Goal: Task Accomplishment & Management: Manage account settings

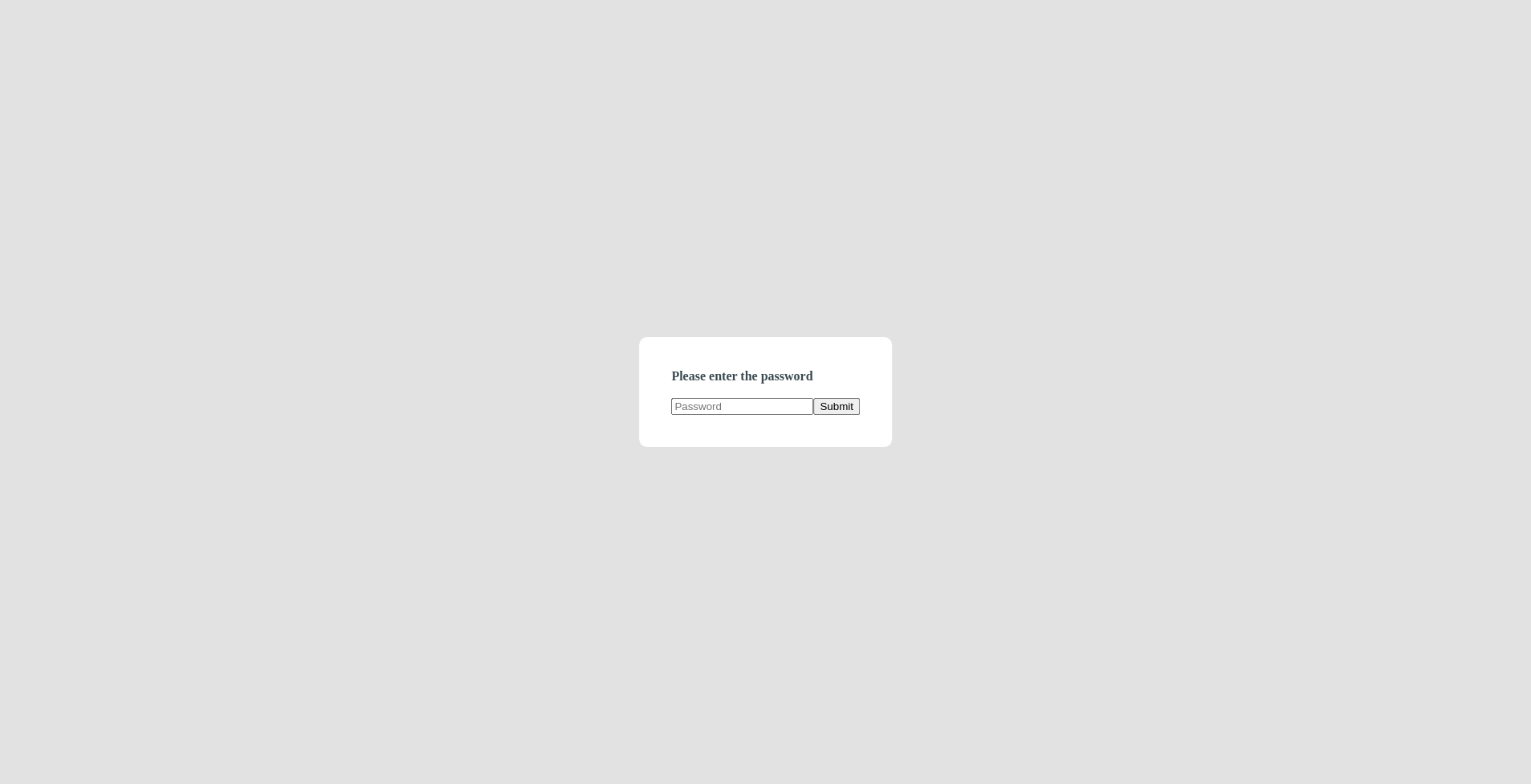
click at [709, 401] on input "text" at bounding box center [742, 406] width 142 height 17
type input "demodirectory"
click button "Submit" at bounding box center [836, 406] width 46 height 17
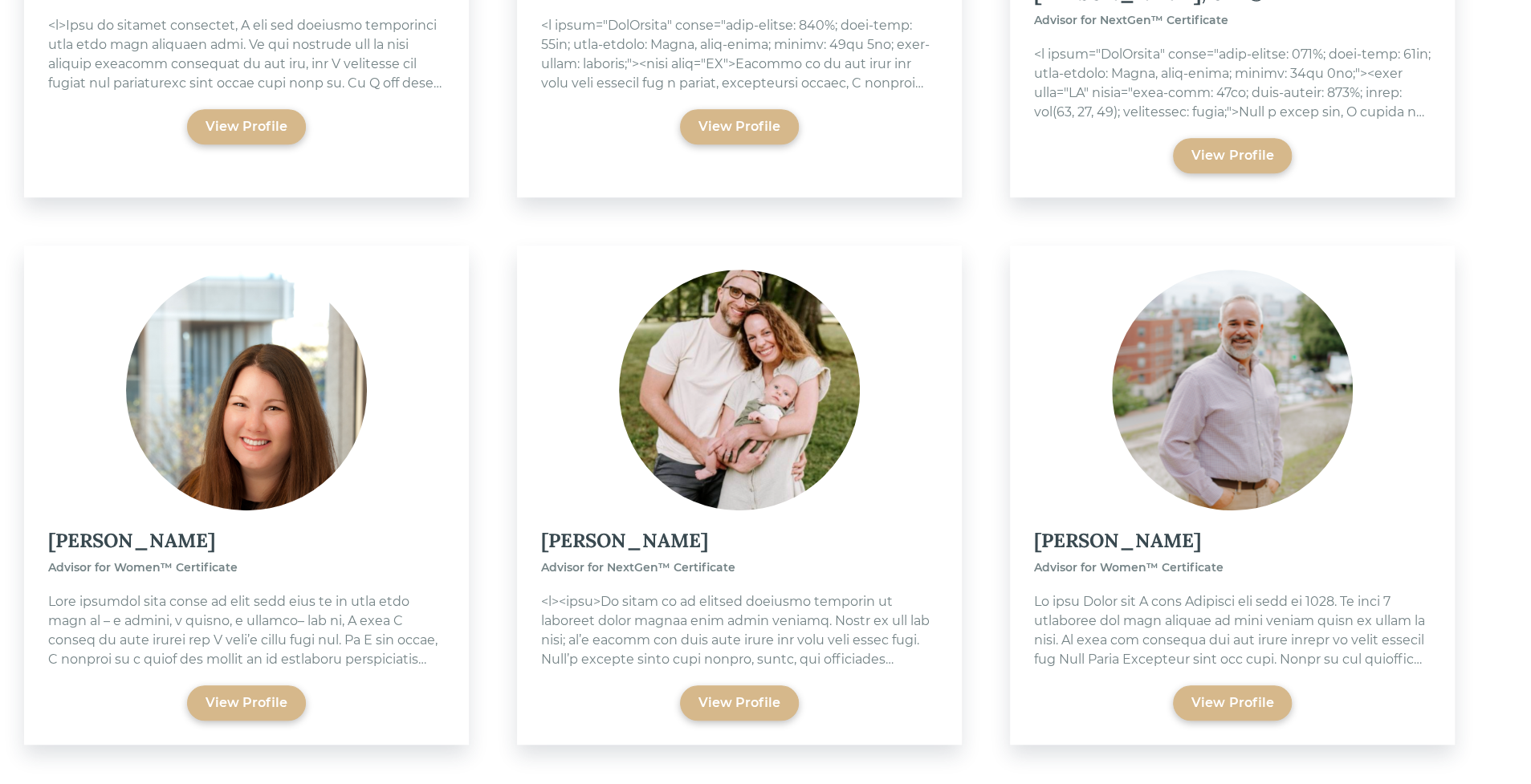
scroll to position [664, 0]
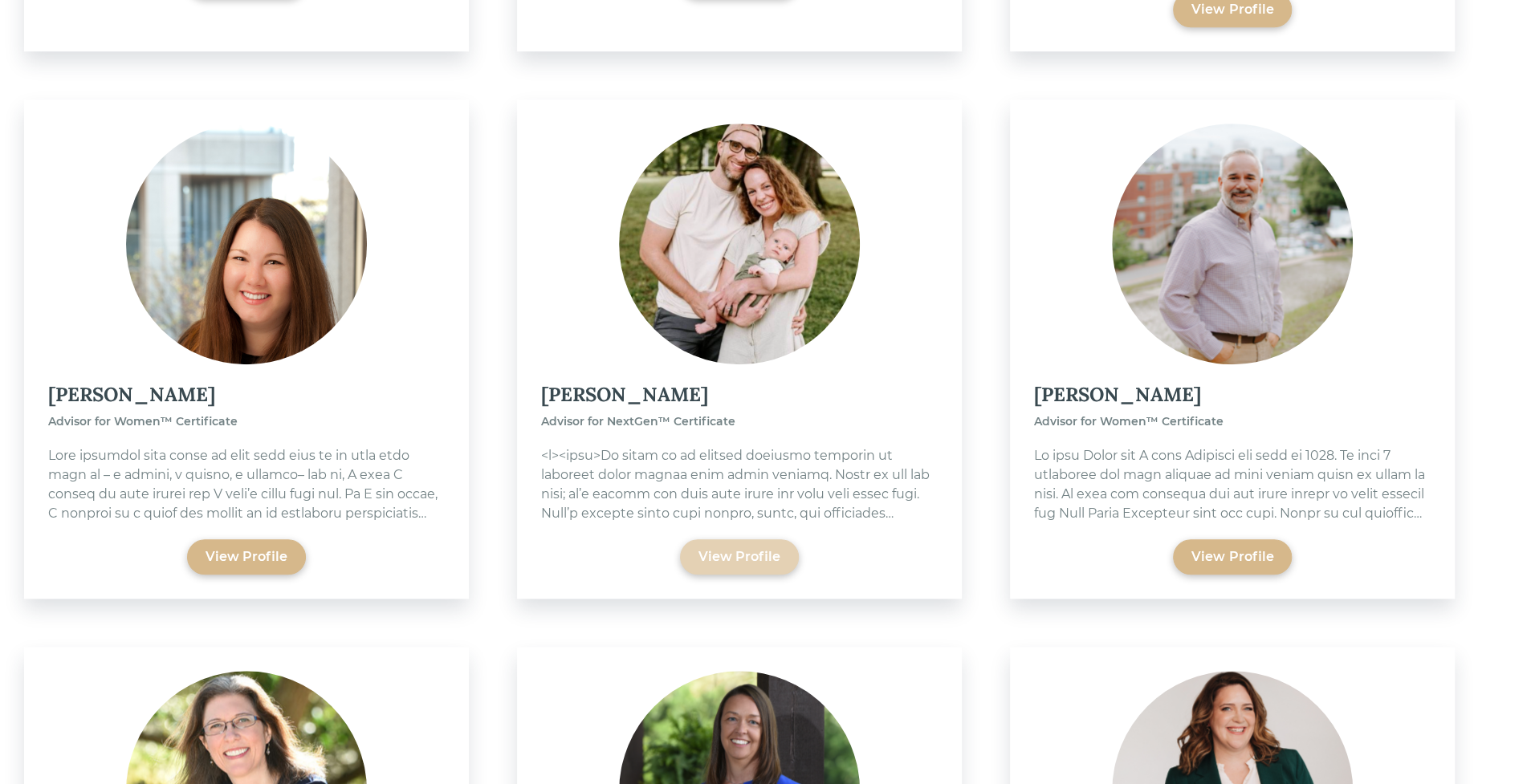
click at [752, 539] on div "View Profile" at bounding box center [739, 556] width 119 height 35
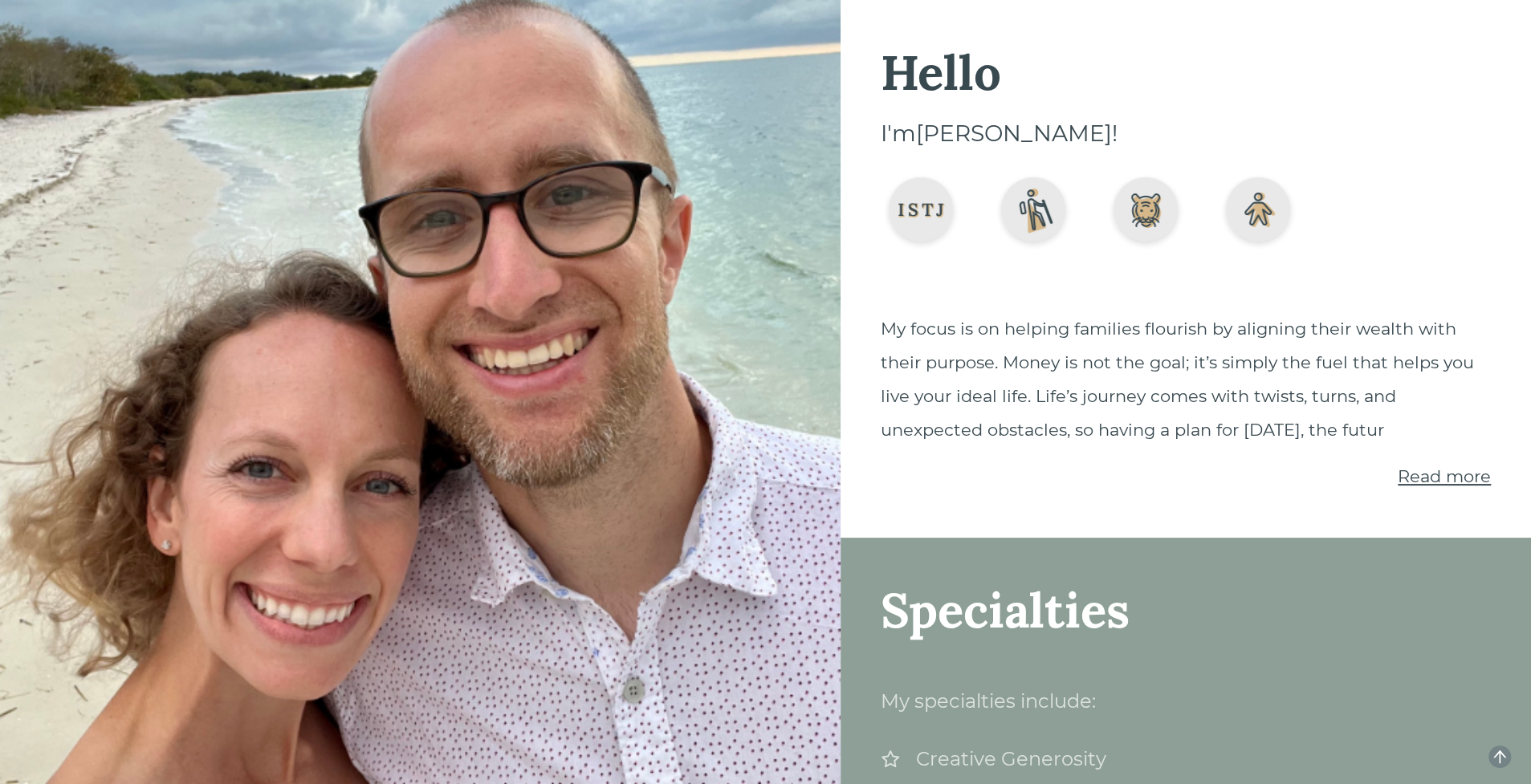
click at [1424, 478] on span "Read more" at bounding box center [1444, 476] width 93 height 20
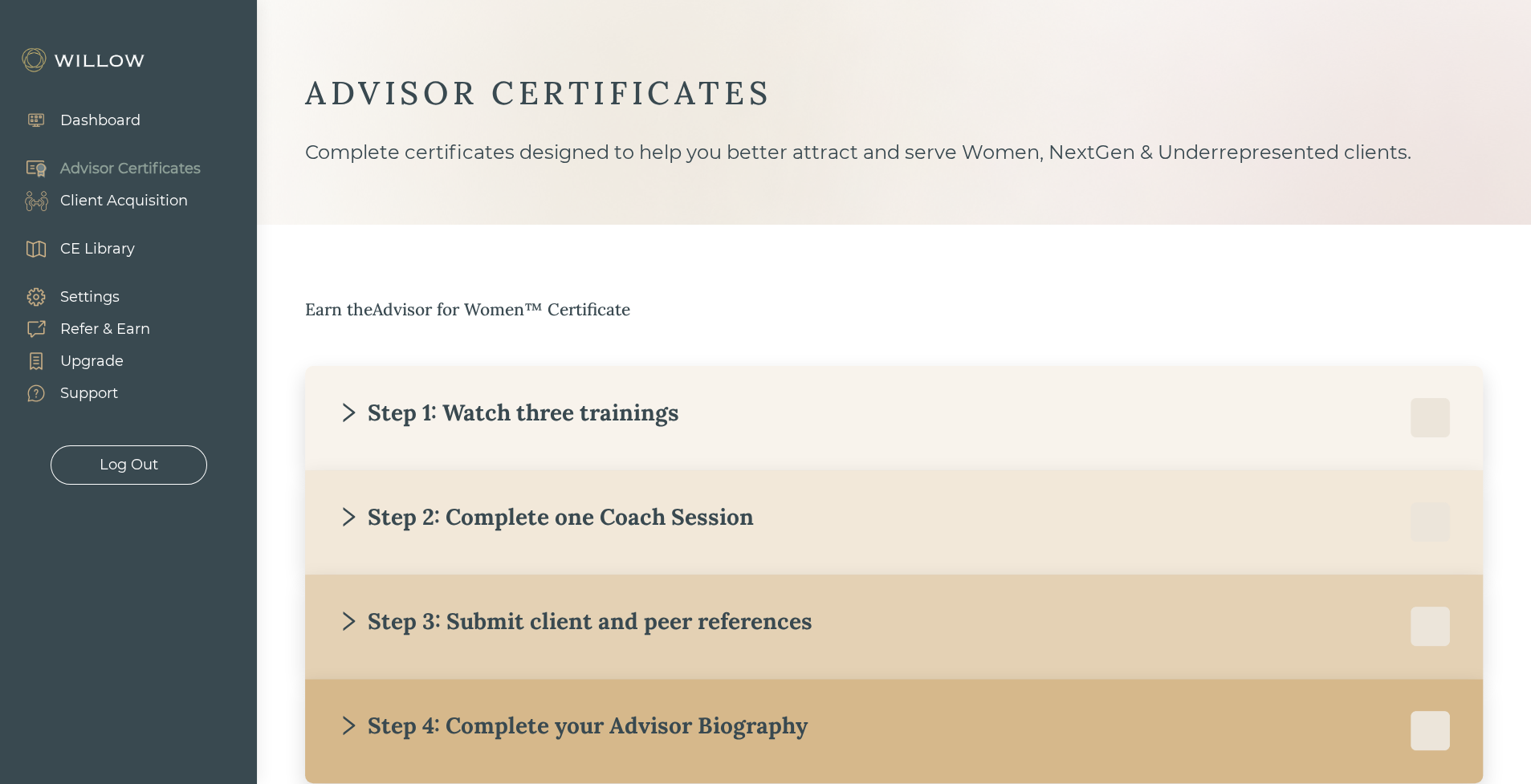
click at [98, 205] on div "Client Acquisition" at bounding box center [124, 201] width 127 height 22
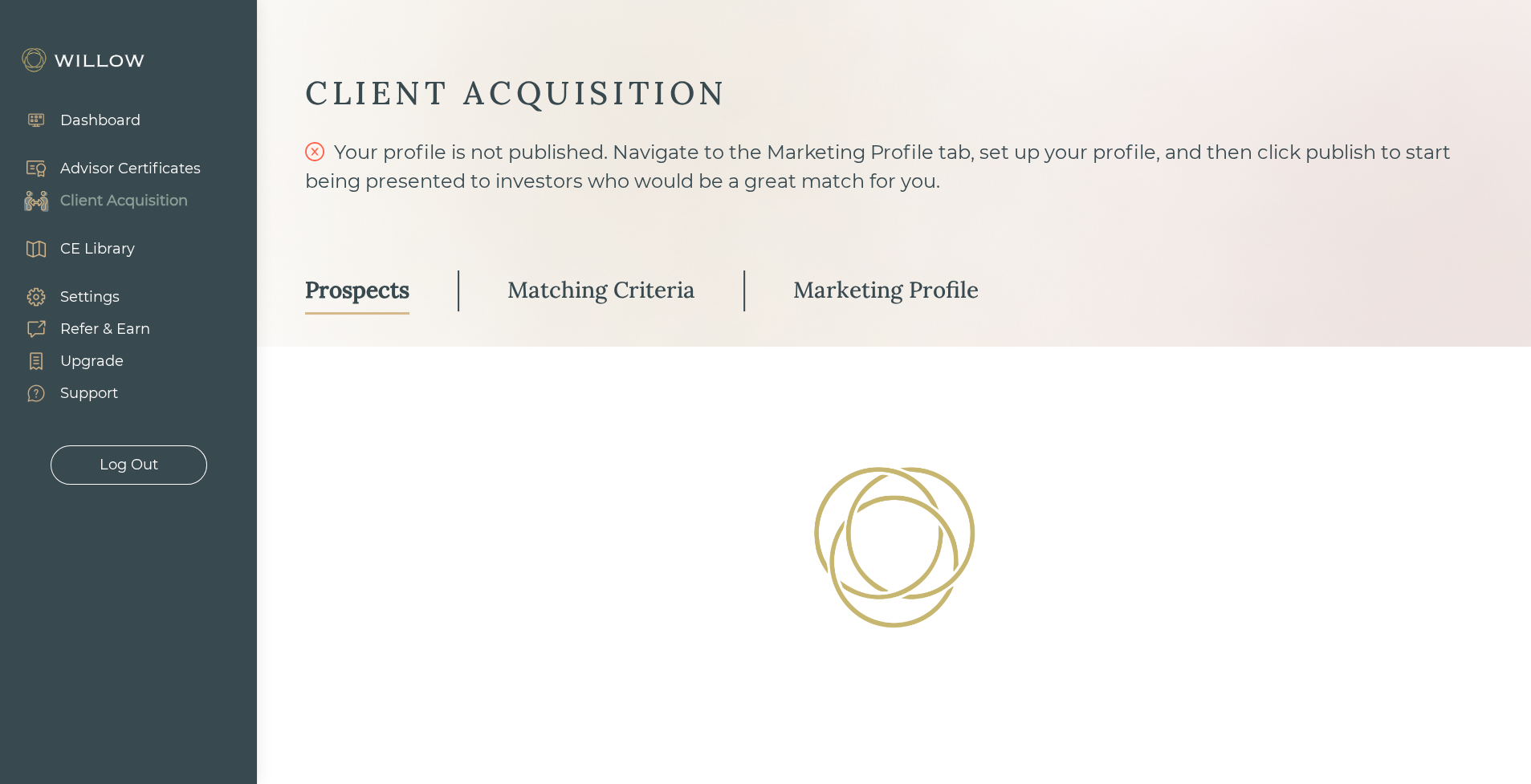
select select "3"
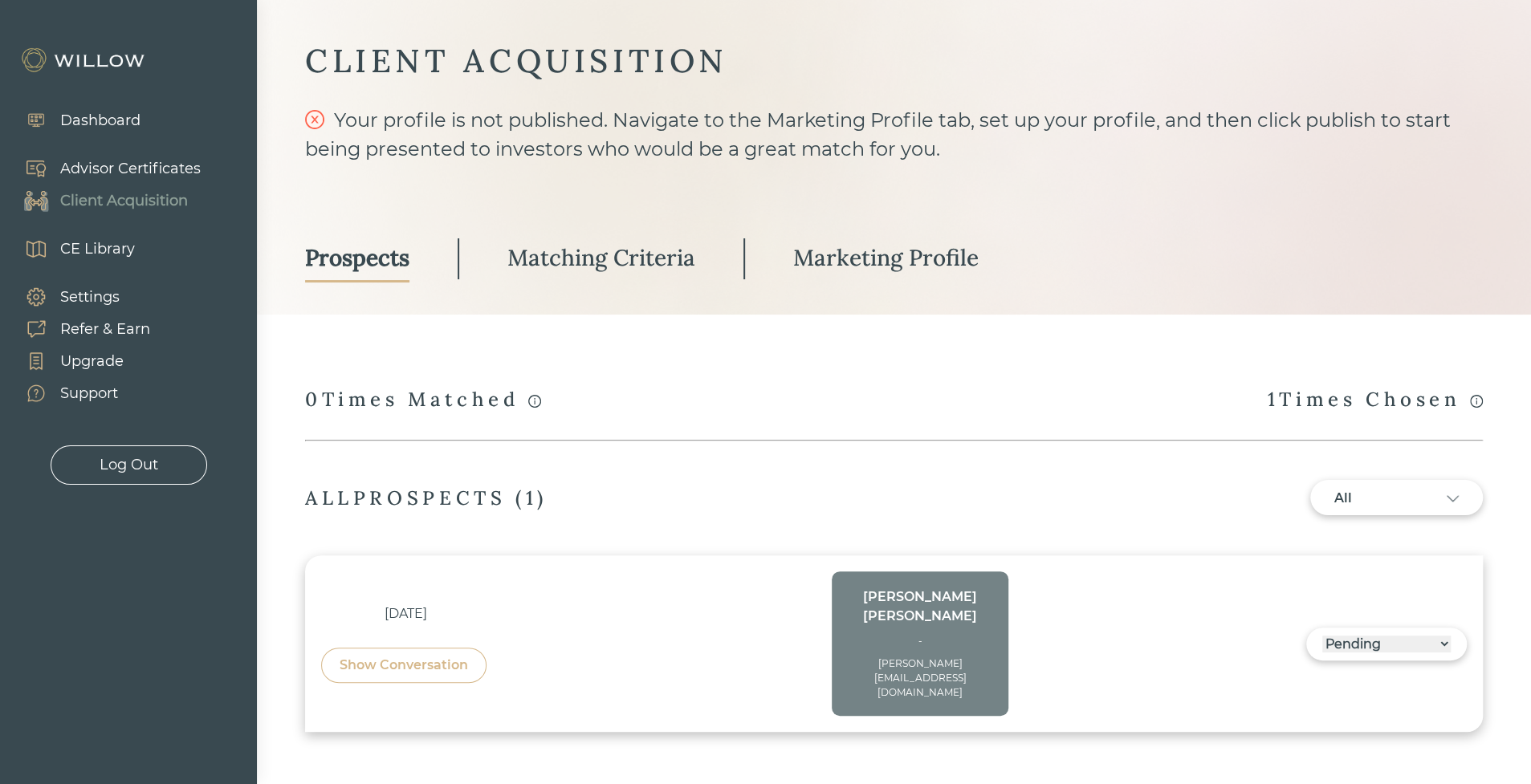
scroll to position [42, 0]
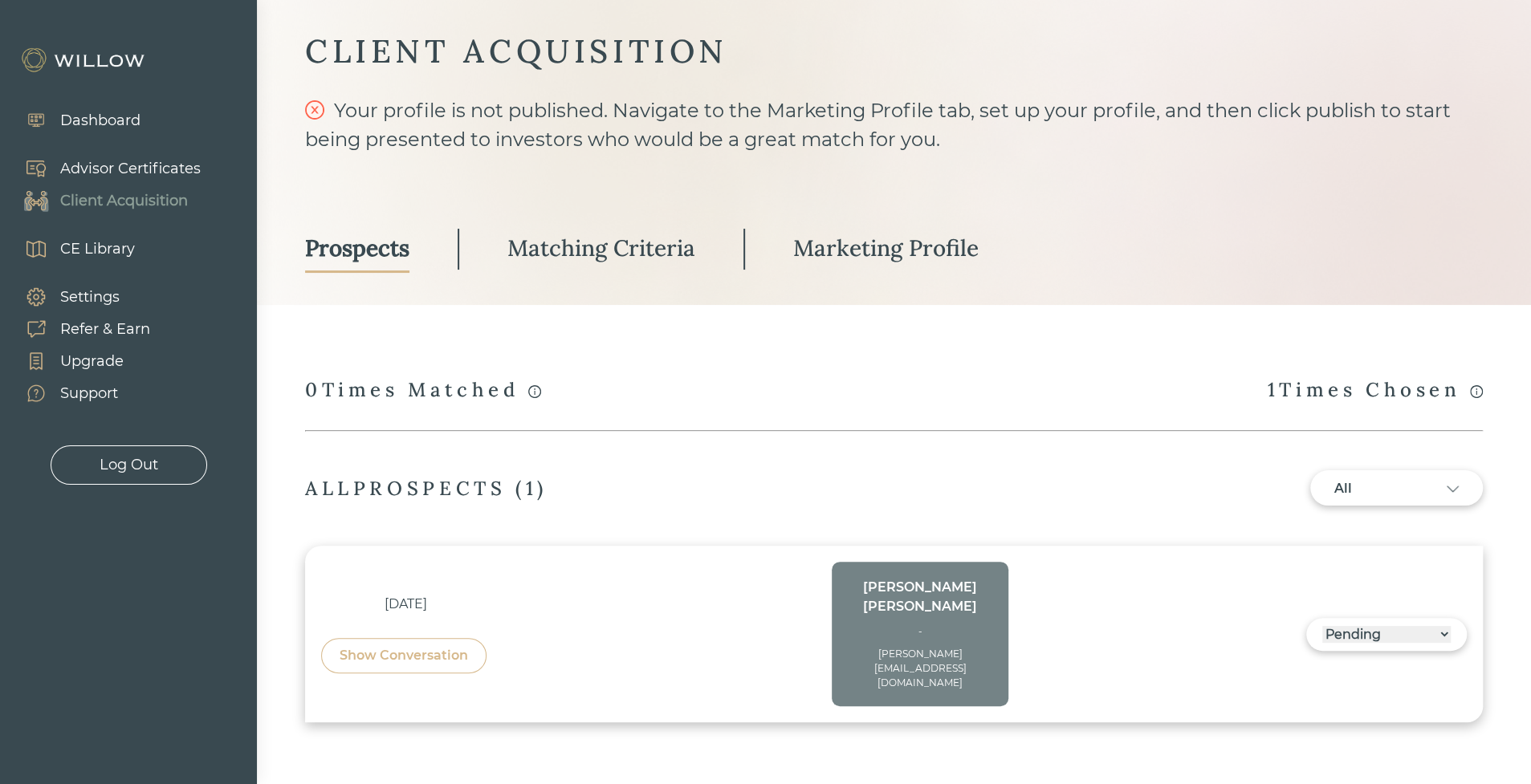
click at [529, 255] on div "Matching Criteria" at bounding box center [601, 247] width 188 height 29
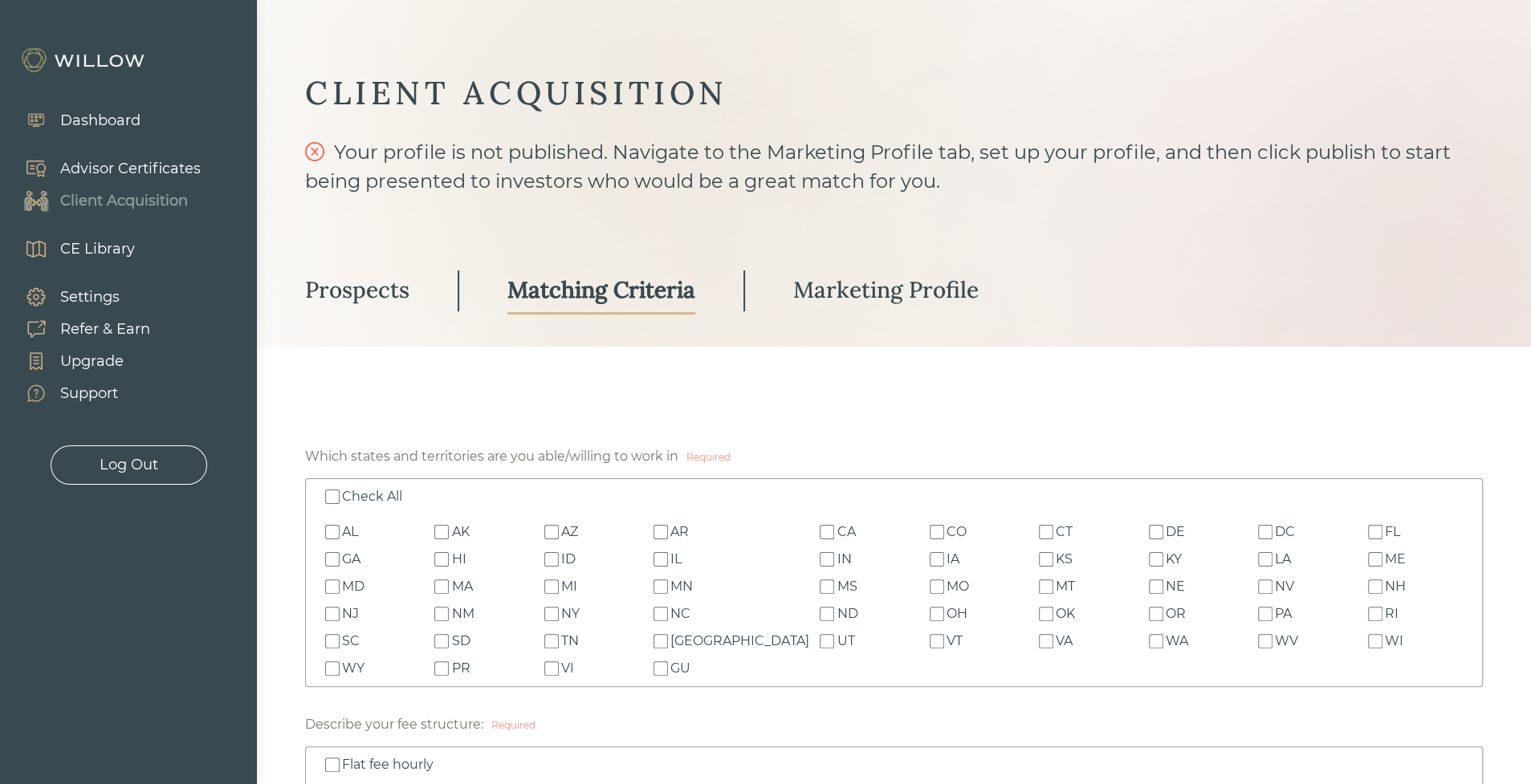
click at [837, 287] on div "Marketing Profile" at bounding box center [885, 289] width 185 height 29
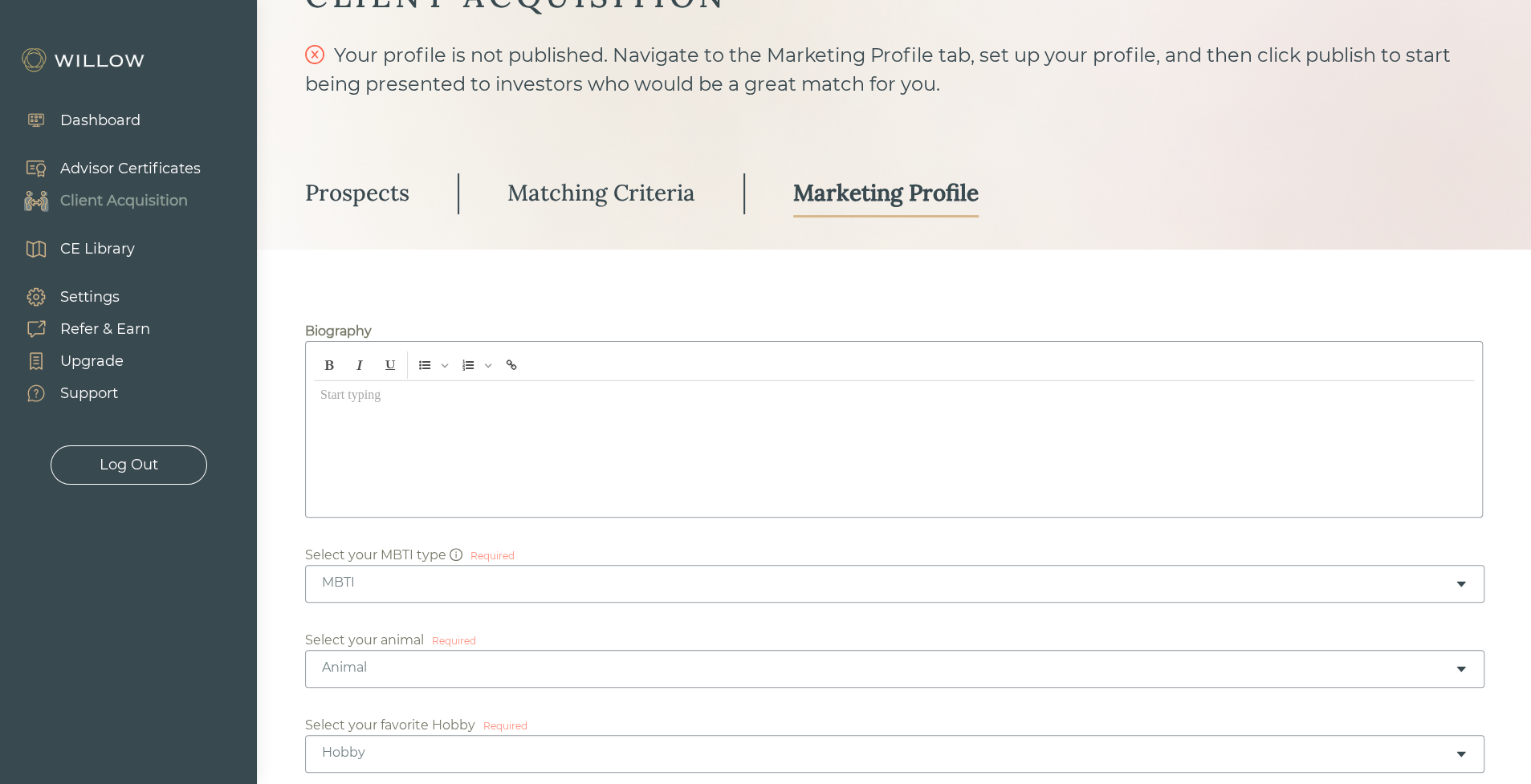
scroll to position [80, 0]
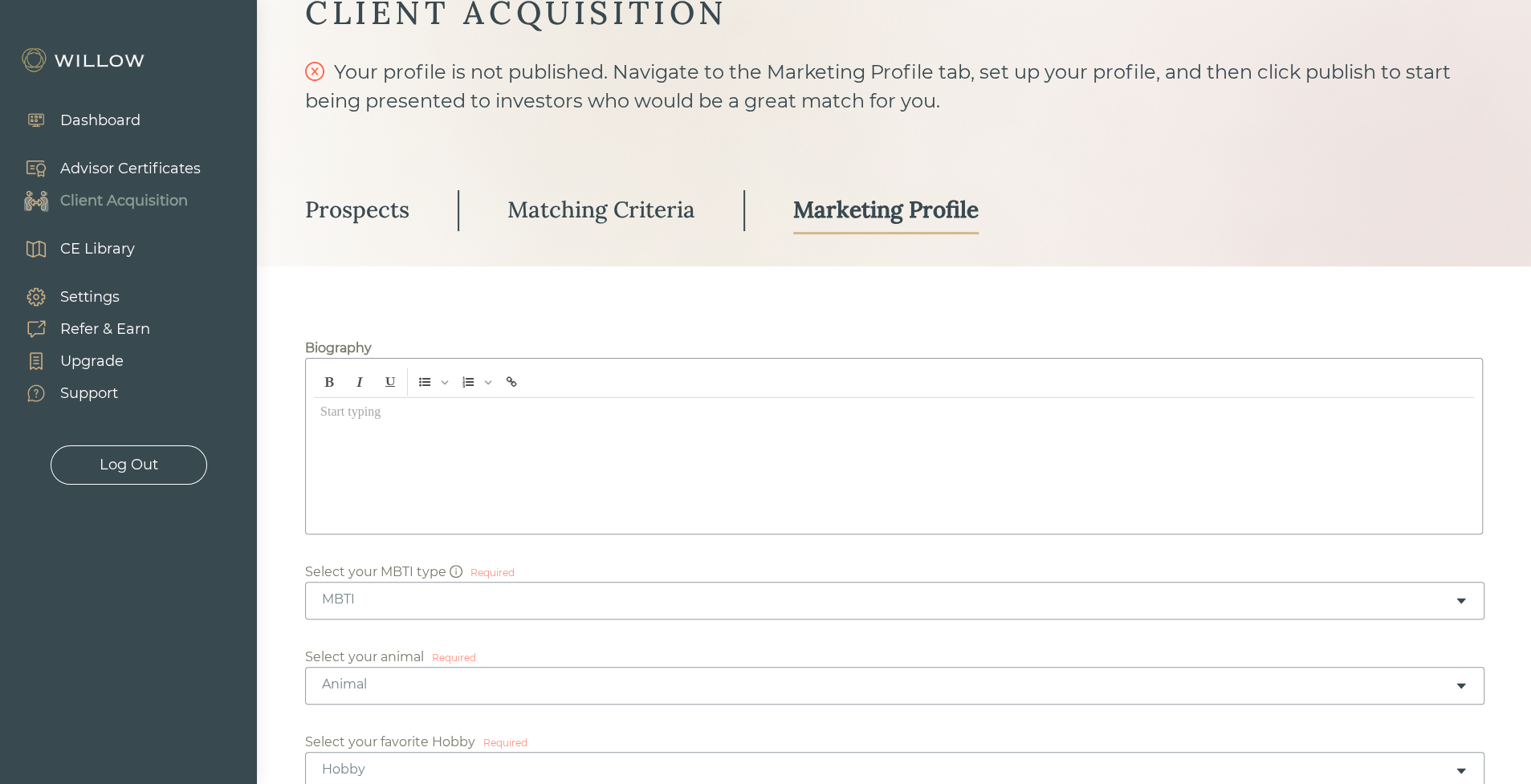
click at [353, 209] on div "Prospects" at bounding box center [357, 209] width 104 height 29
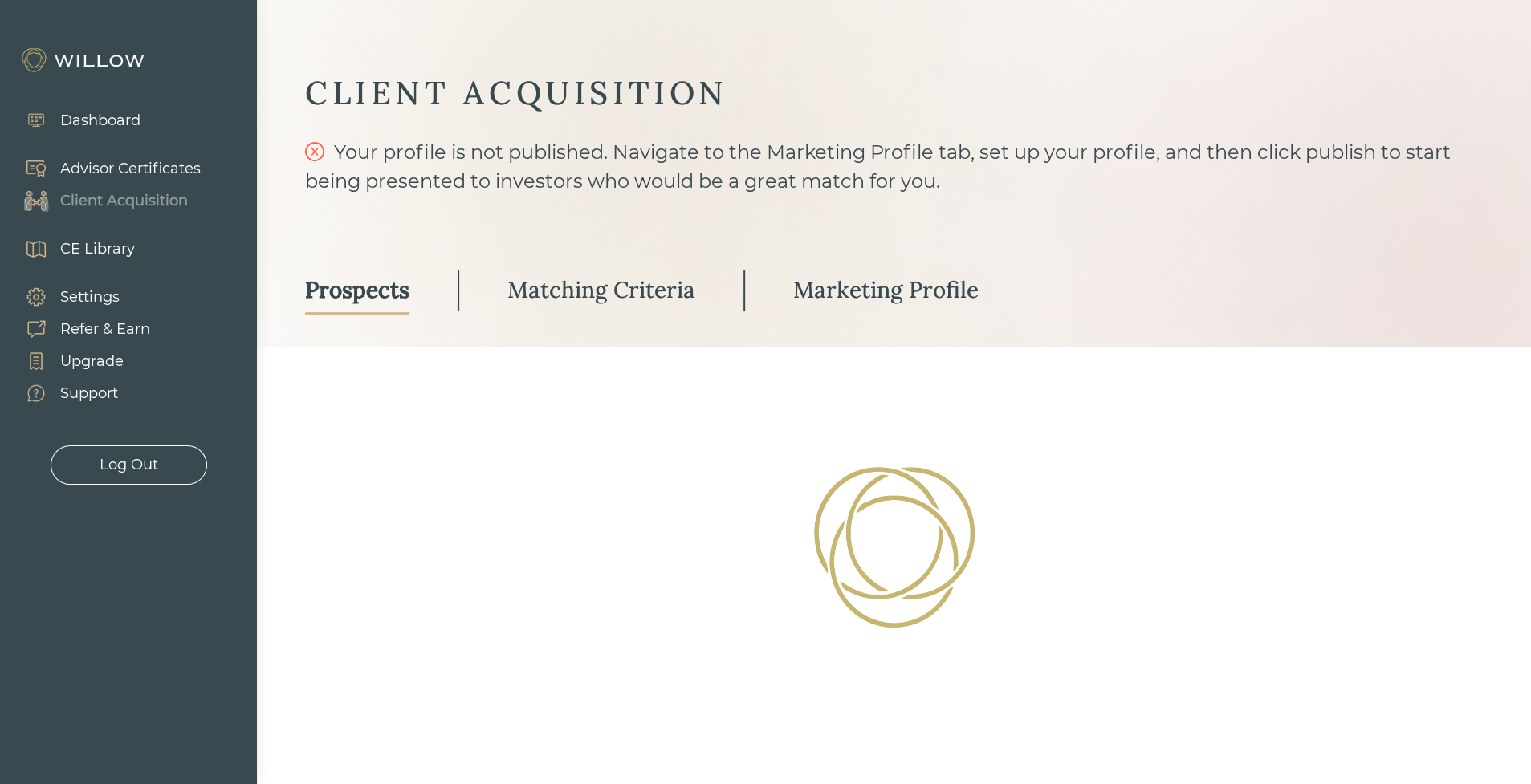
select select "3"
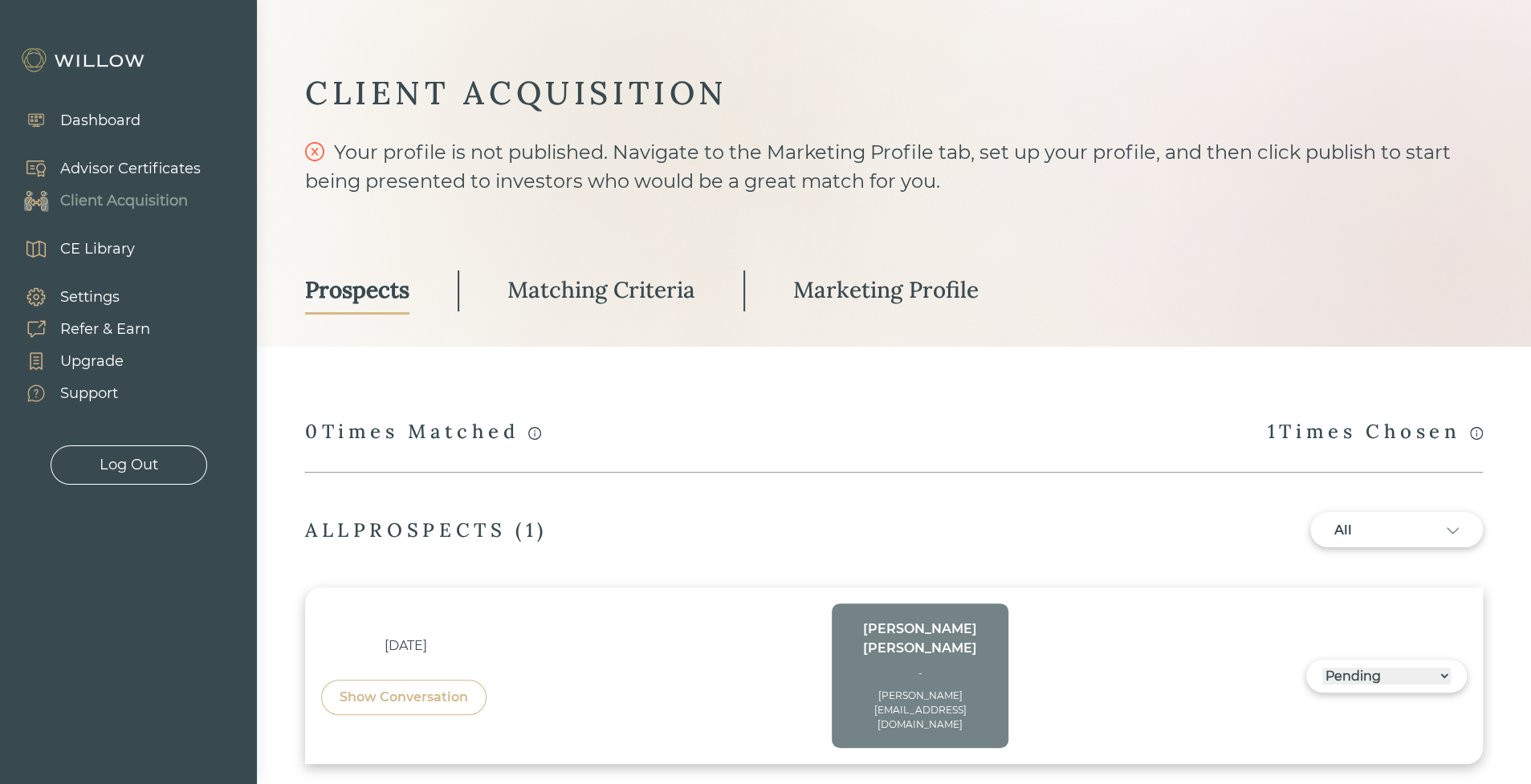
scroll to position [42, 0]
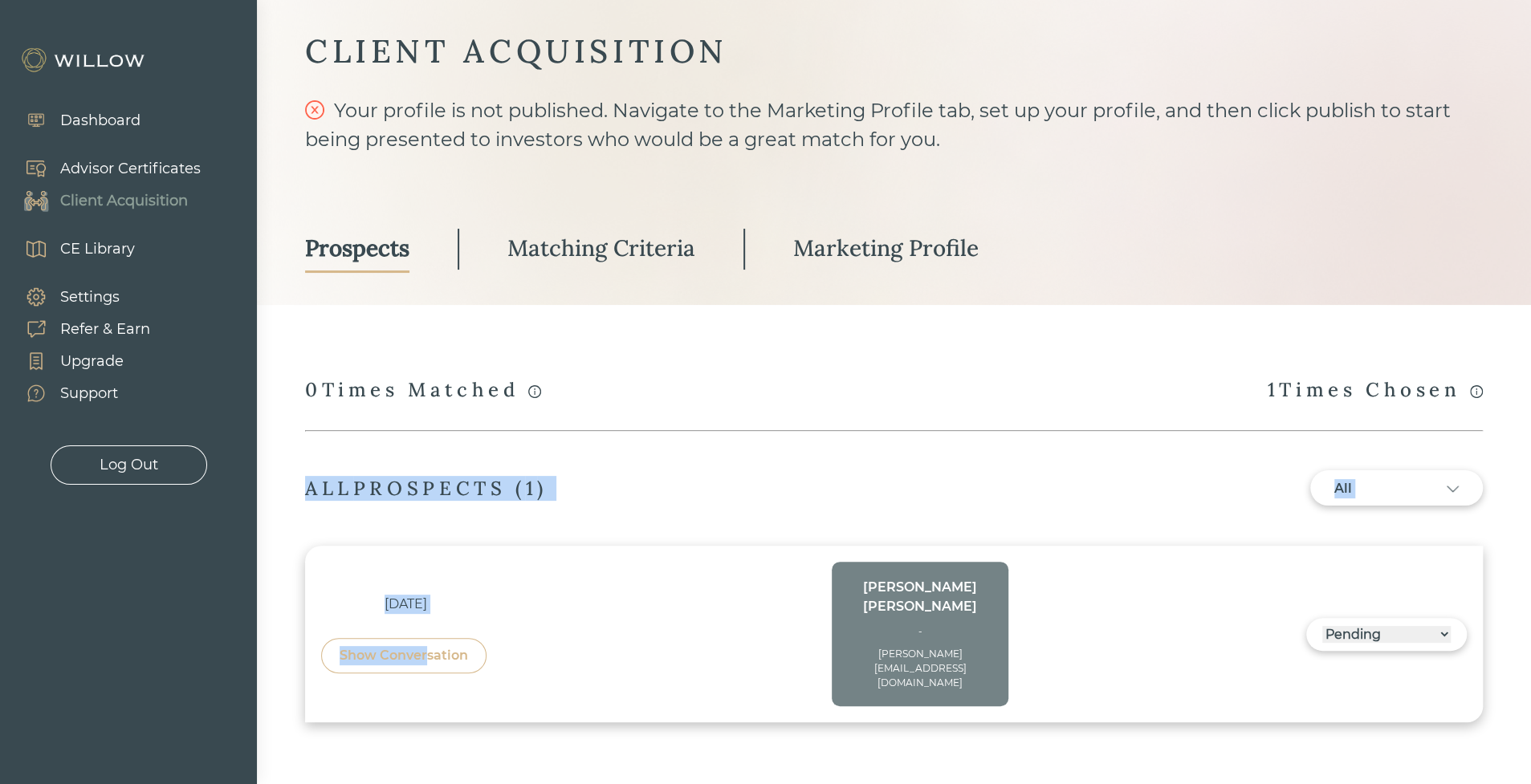
drag, startPoint x: 428, startPoint y: 642, endPoint x: 641, endPoint y: 462, distance: 278.9
click at [641, 462] on div "CLIENT ACQUISITION Your profile is not published. Navigate to the Marketing Pro…" at bounding box center [894, 376] width 1178 height 692
click at [676, 465] on div "CLIENT ACQUISITION Your profile is not published. Navigate to the Marketing Pro…" at bounding box center [894, 376] width 1178 height 692
click at [1296, 391] on div "1 Times Chosen" at bounding box center [1375, 390] width 215 height 27
click at [890, 428] on div "CLIENT ACQUISITION Your profile is not published. Navigate to the Marketing Pro…" at bounding box center [894, 376] width 1178 height 692
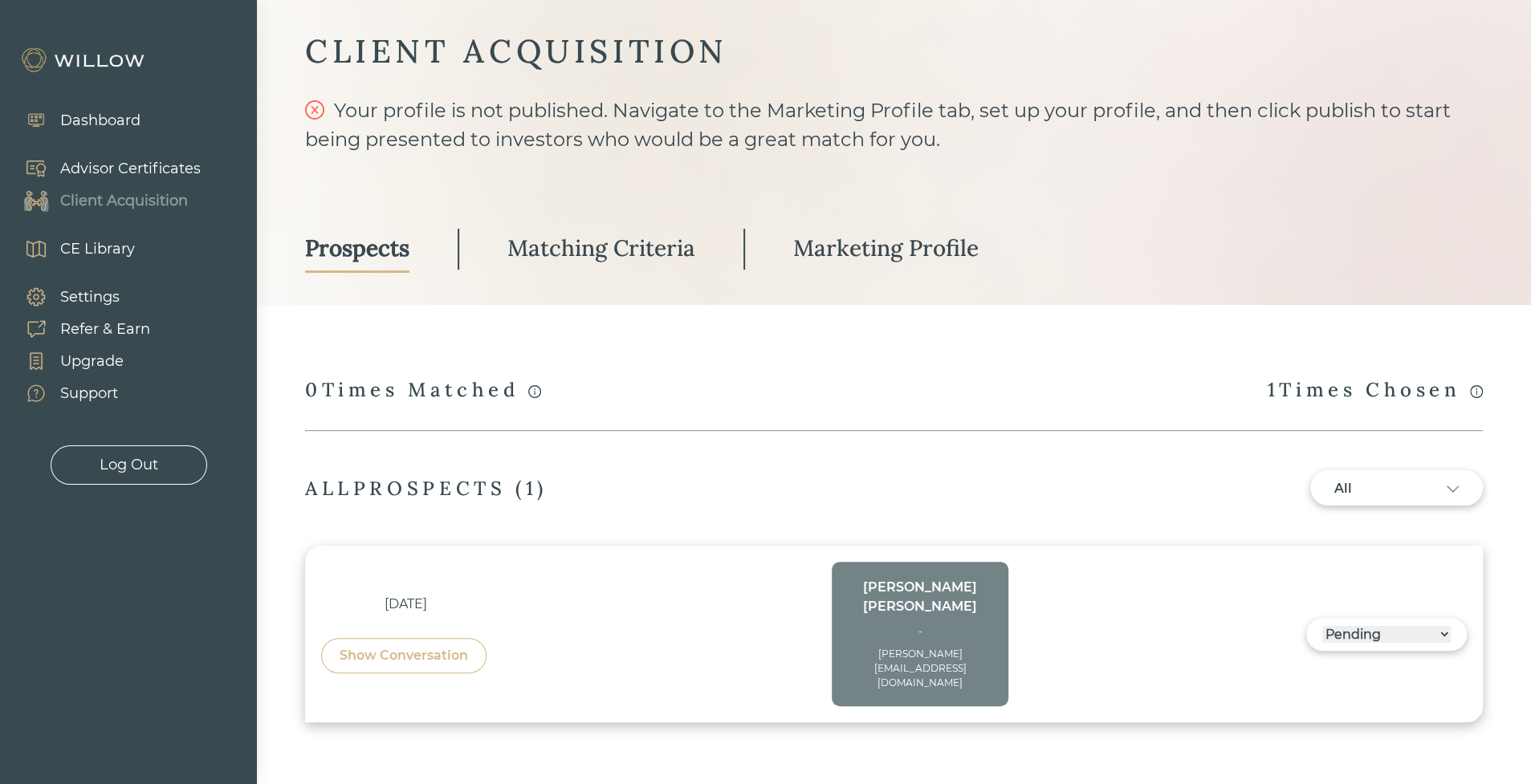
click at [791, 380] on div "A match occurs whenever your profile is viewed by a prospect who has completed …" at bounding box center [894, 390] width 1178 height 27
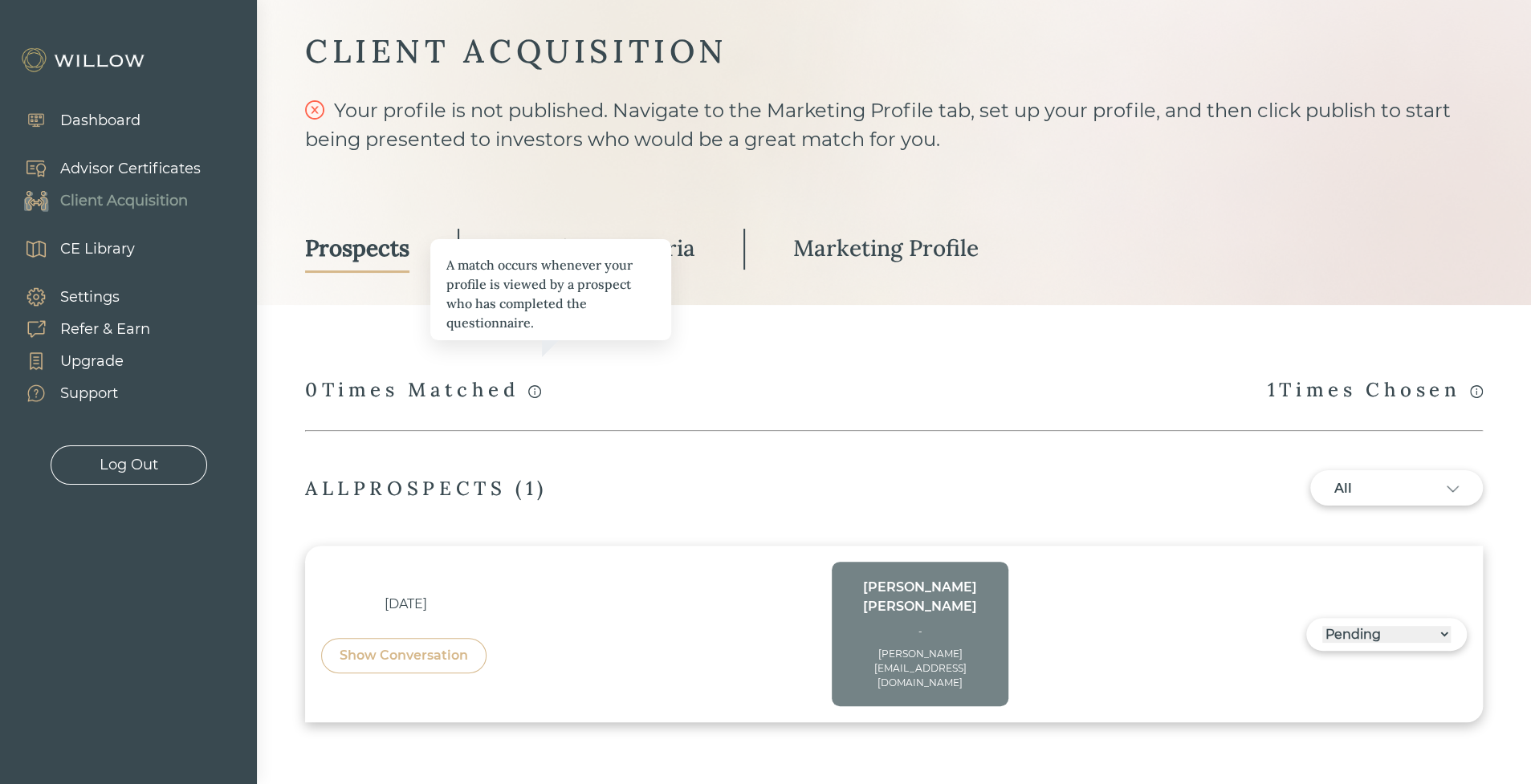
click at [541, 390] on icon "info-circle" at bounding box center [535, 392] width 13 height 13
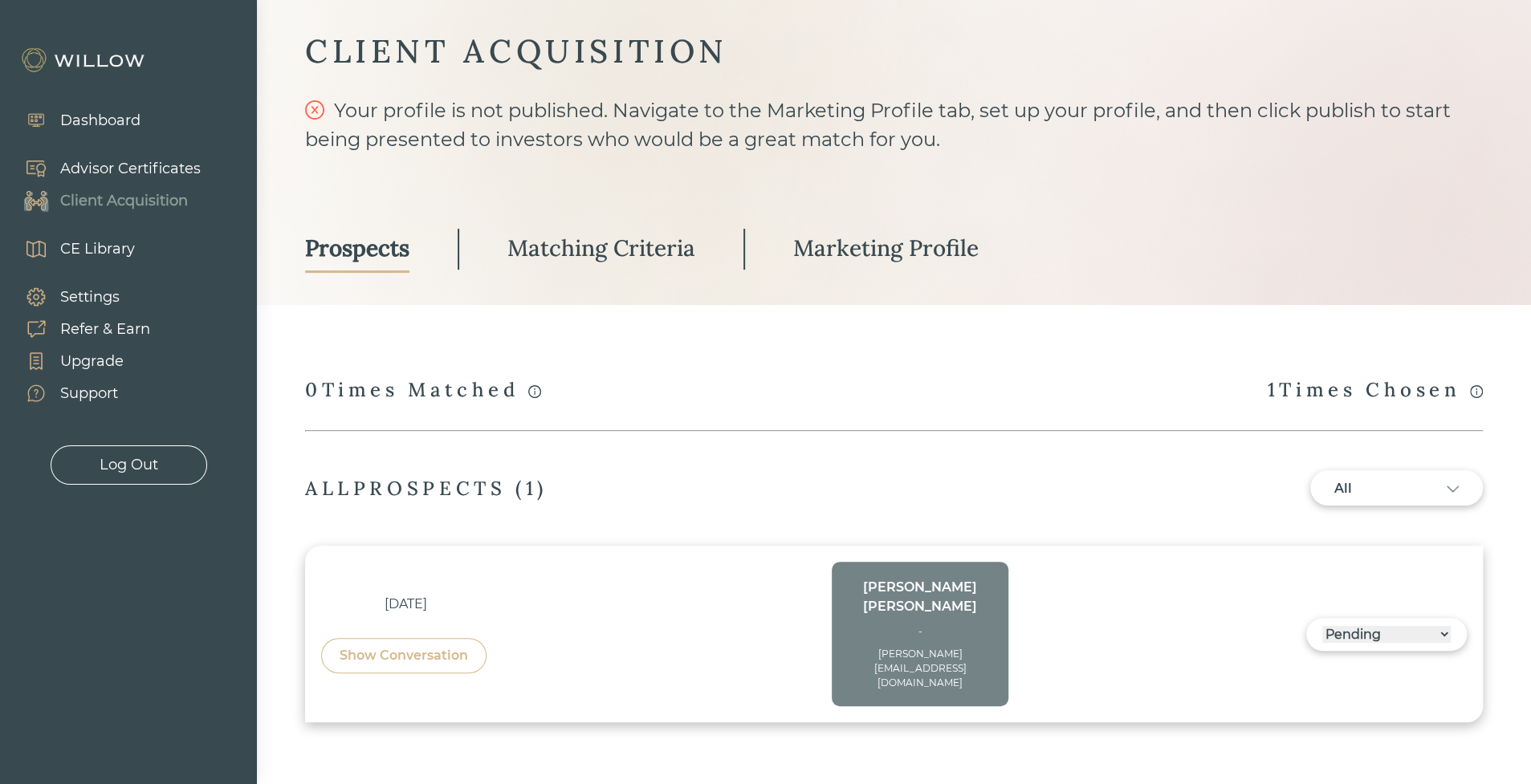
click at [1356, 618] on div "------ Not ready to move forward No response received Pending Matched Not a Fit" at bounding box center [1386, 634] width 161 height 33
click at [1362, 626] on select "------ Not ready to move forward No response received Pending Matched Not a Fit" at bounding box center [1386, 634] width 128 height 17
click at [569, 250] on div "Matching Criteria" at bounding box center [601, 247] width 188 height 29
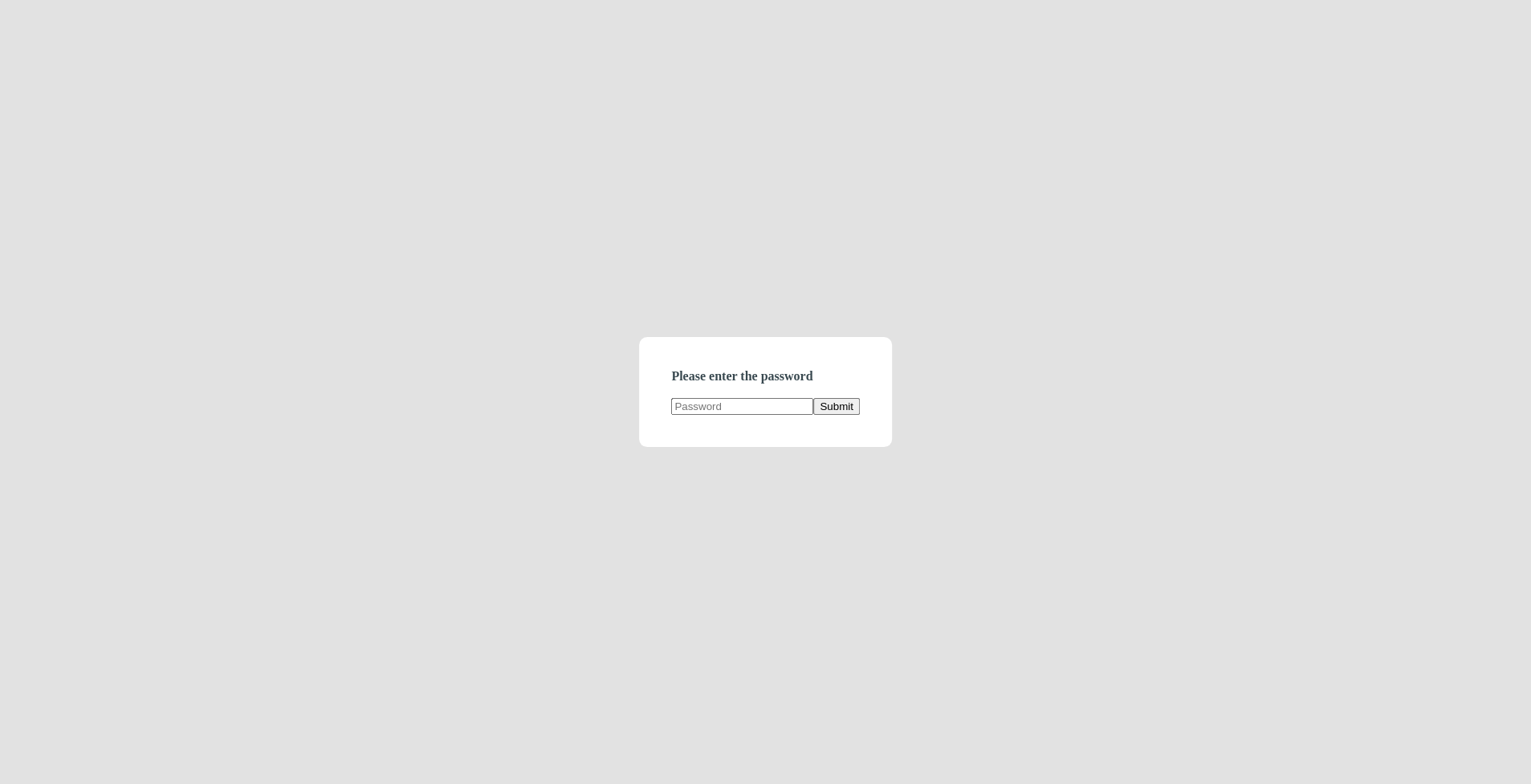
click at [712, 404] on input "text" at bounding box center [742, 406] width 142 height 17
type input "demodirectory"
click button "Submit" at bounding box center [836, 406] width 46 height 17
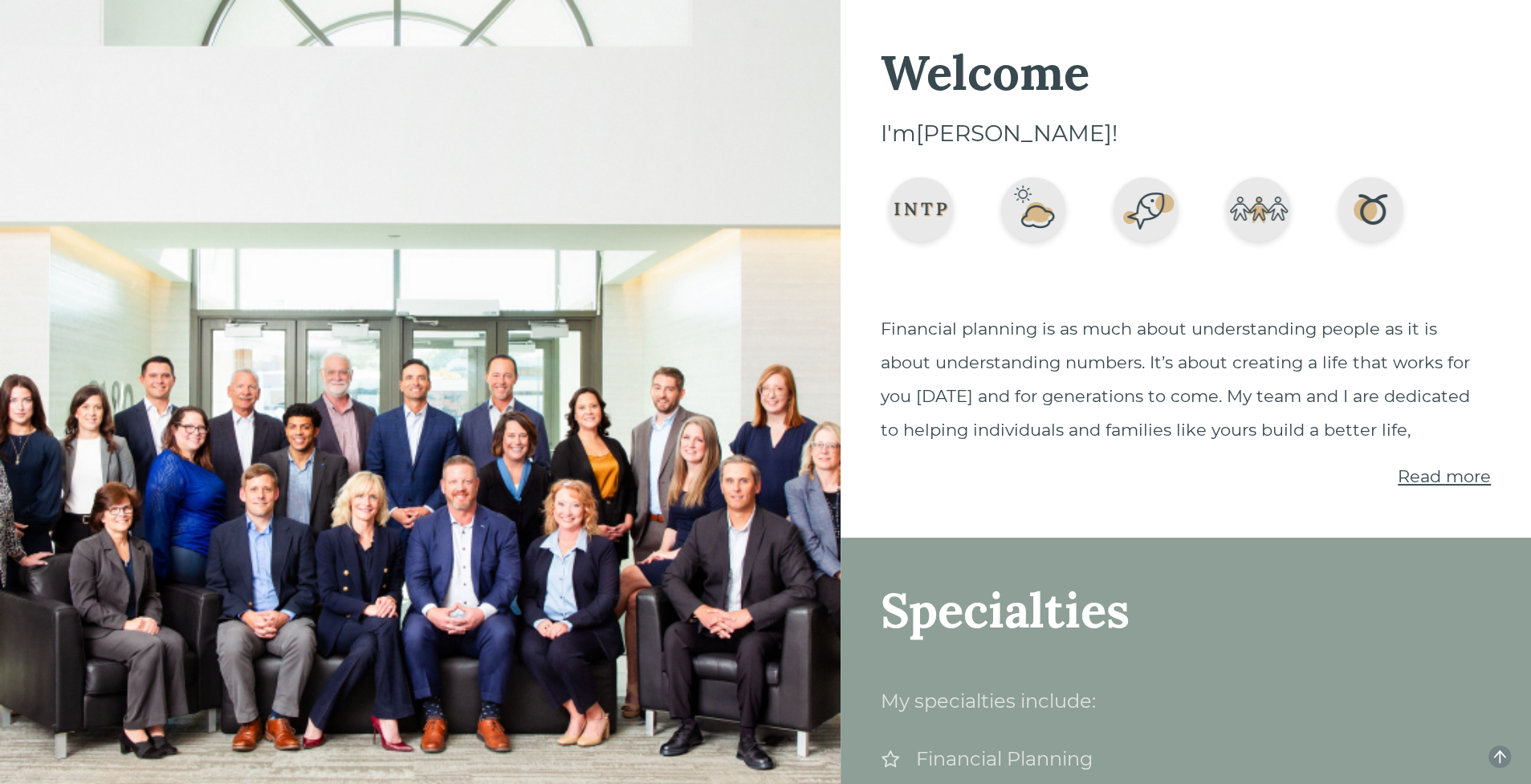
click at [1436, 474] on span "Read more" at bounding box center [1444, 476] width 93 height 20
